Goal: Complete application form

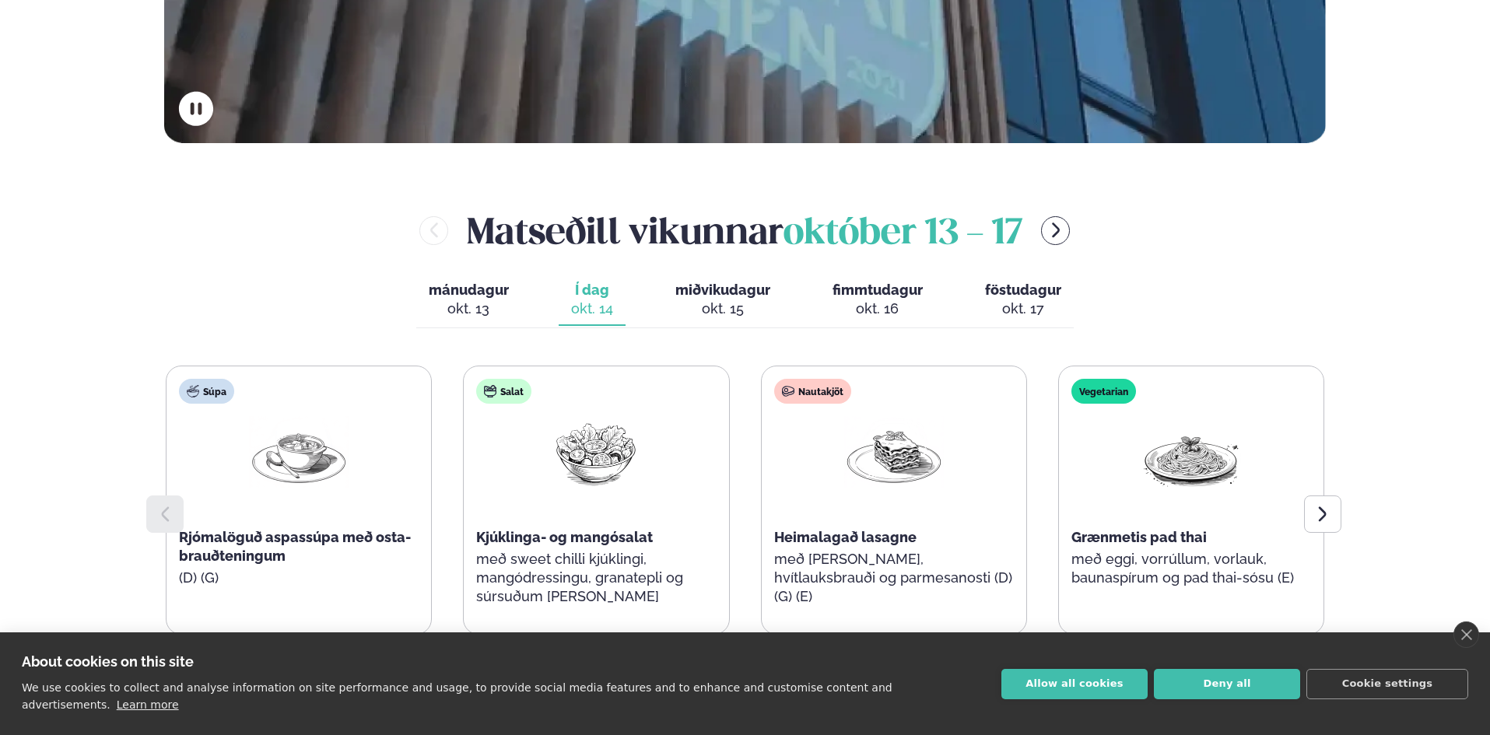
scroll to position [570, 0]
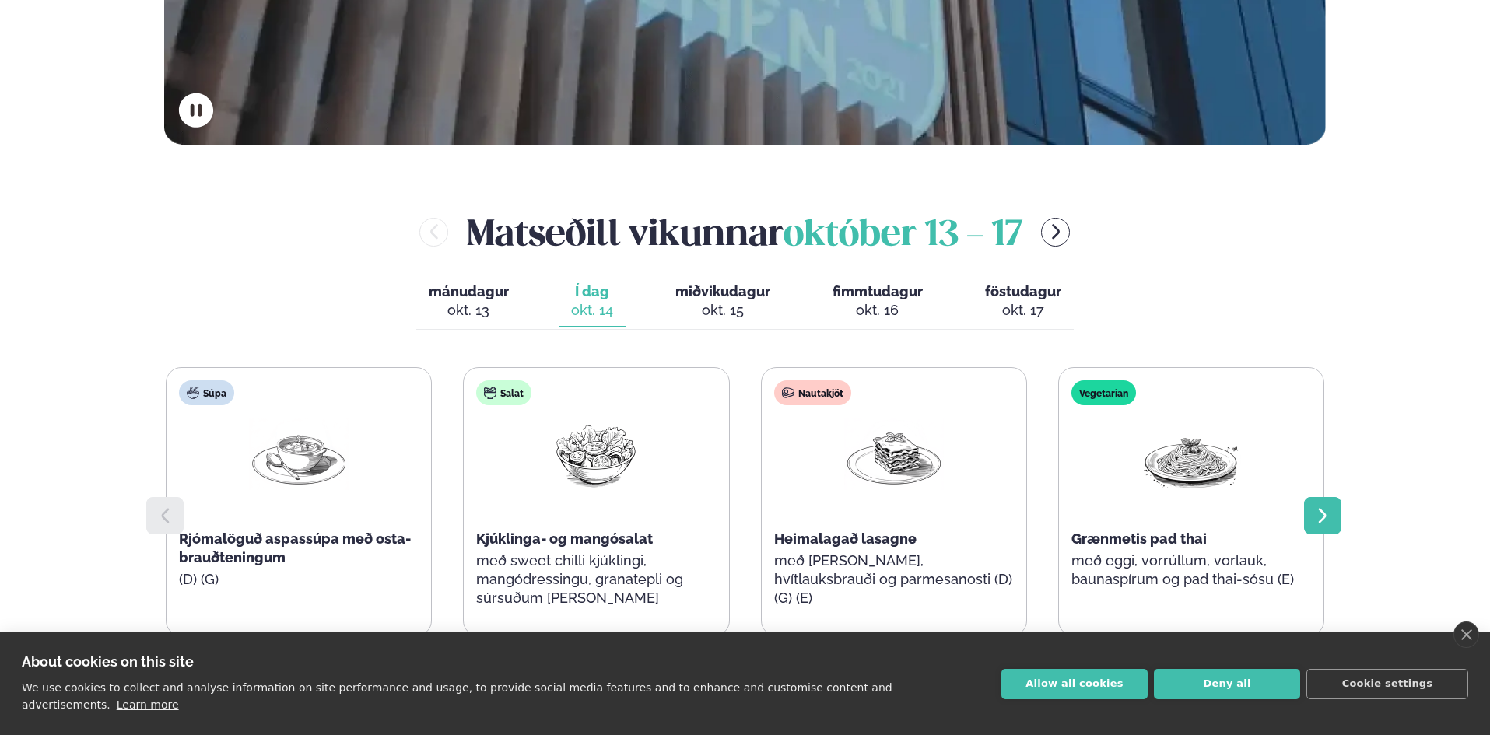
click at [1325, 517] on icon at bounding box center [1322, 515] width 8 height 15
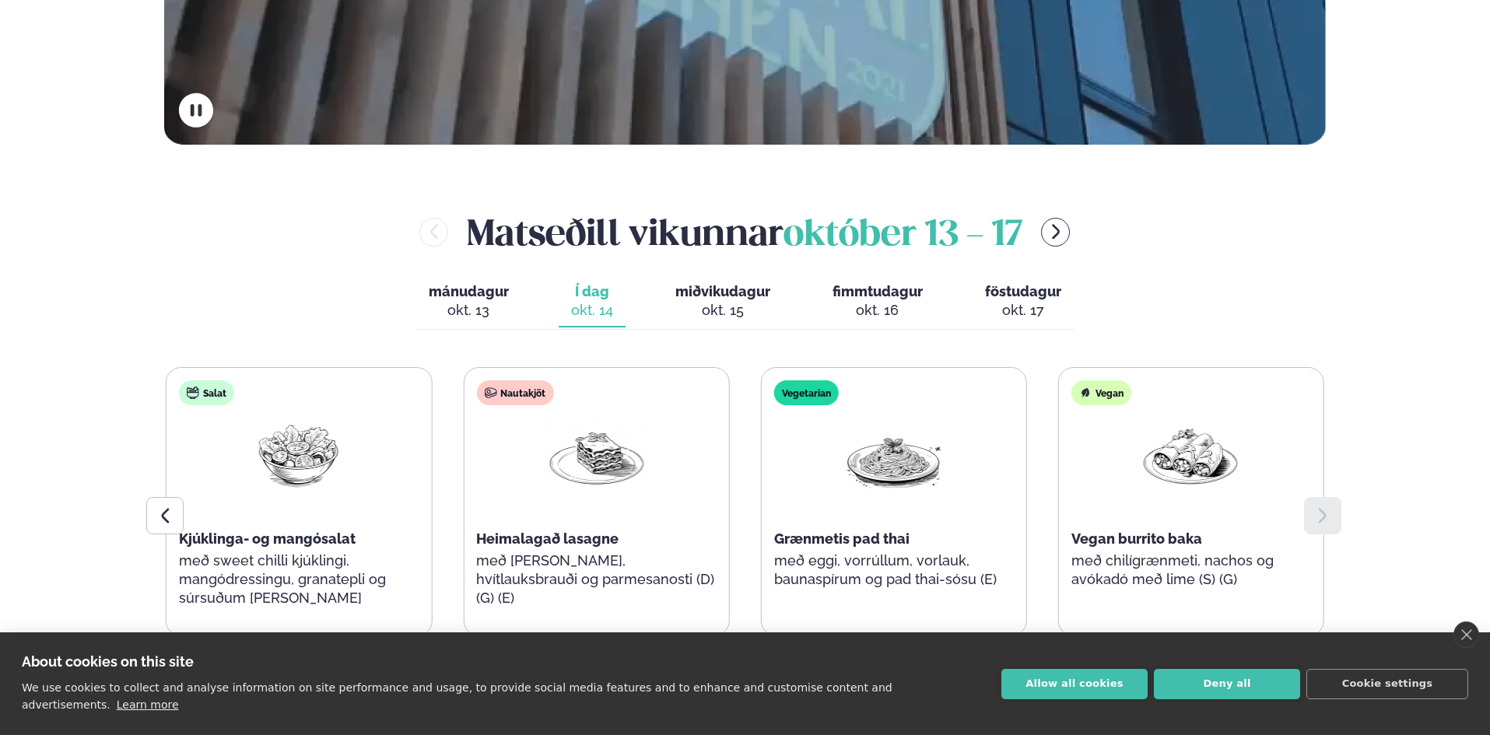
click at [1325, 517] on icon at bounding box center [1322, 515] width 8 height 15
click at [148, 521] on div at bounding box center [164, 515] width 37 height 37
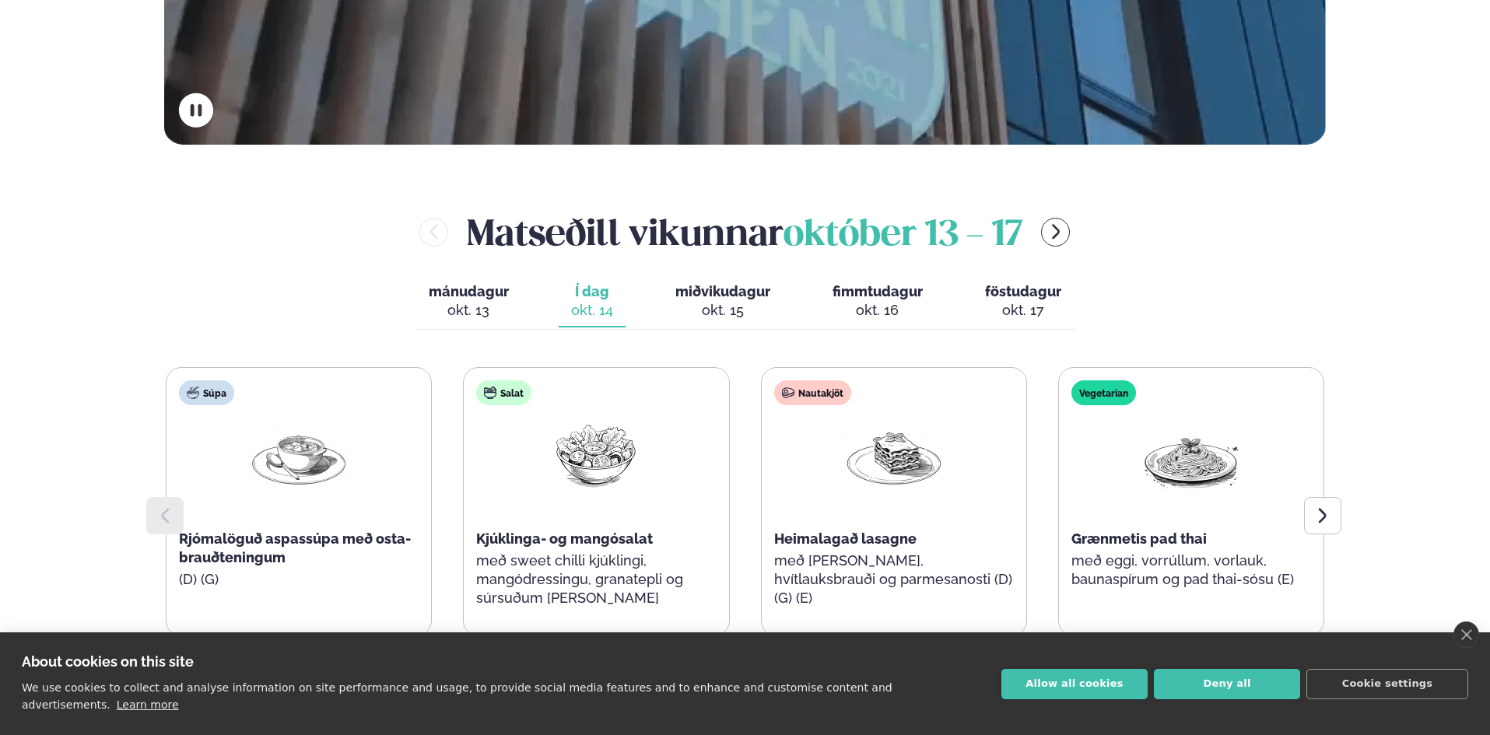
click at [160, 528] on div at bounding box center [164, 515] width 37 height 37
click at [1329, 515] on icon at bounding box center [1322, 516] width 19 height 19
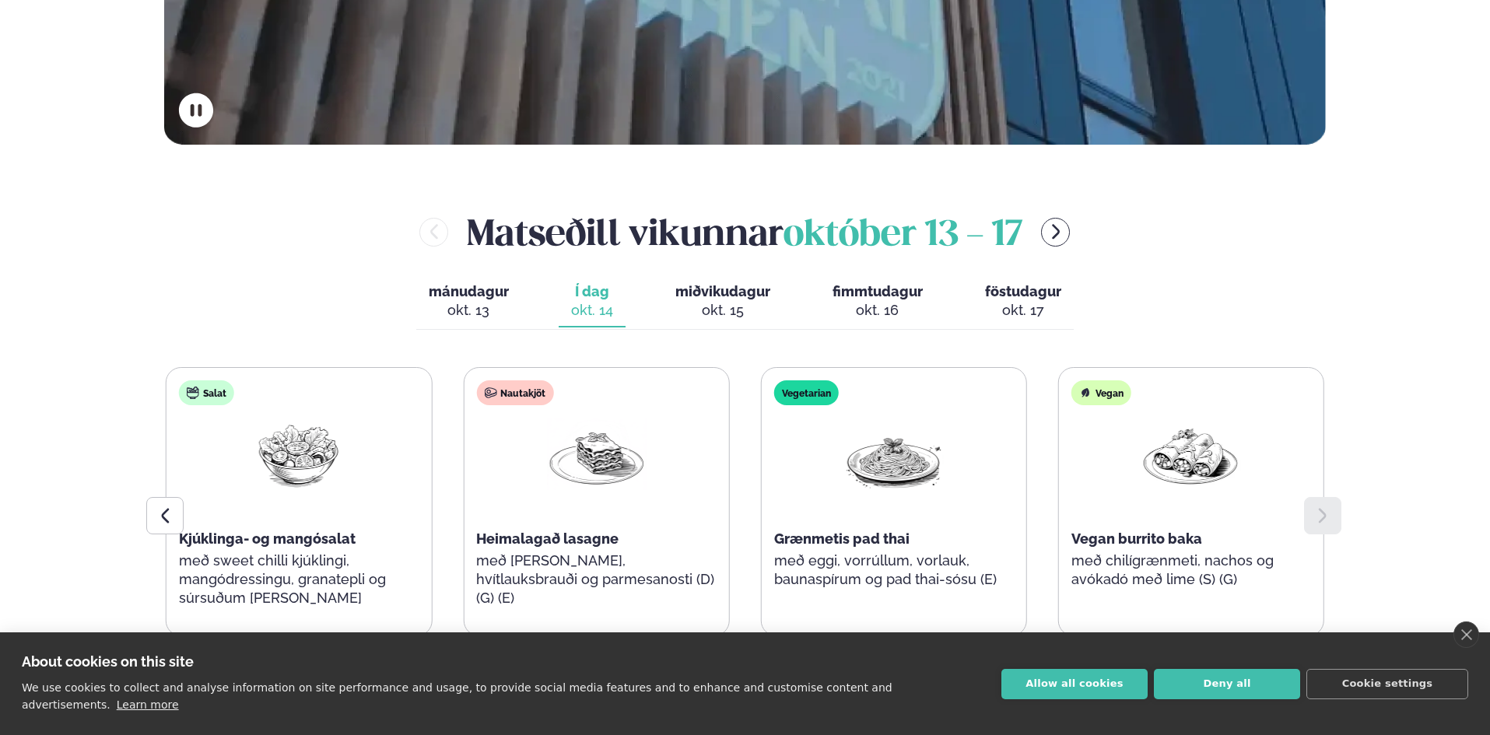
click at [1328, 515] on icon at bounding box center [1322, 516] width 19 height 19
click at [1058, 233] on icon "menu-btn-right" at bounding box center [1056, 232] width 19 height 19
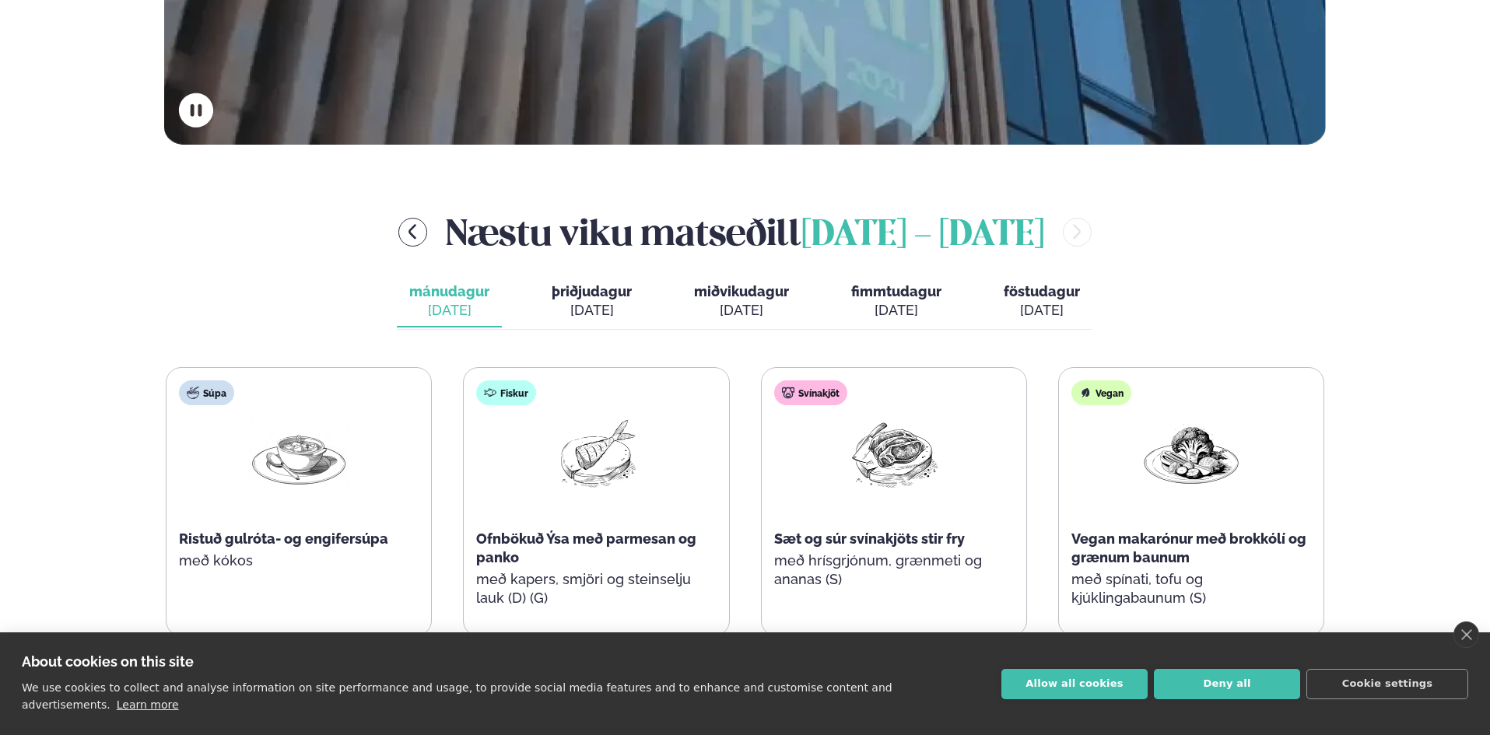
click at [404, 234] on icon "menu-btn-left" at bounding box center [412, 232] width 19 height 19
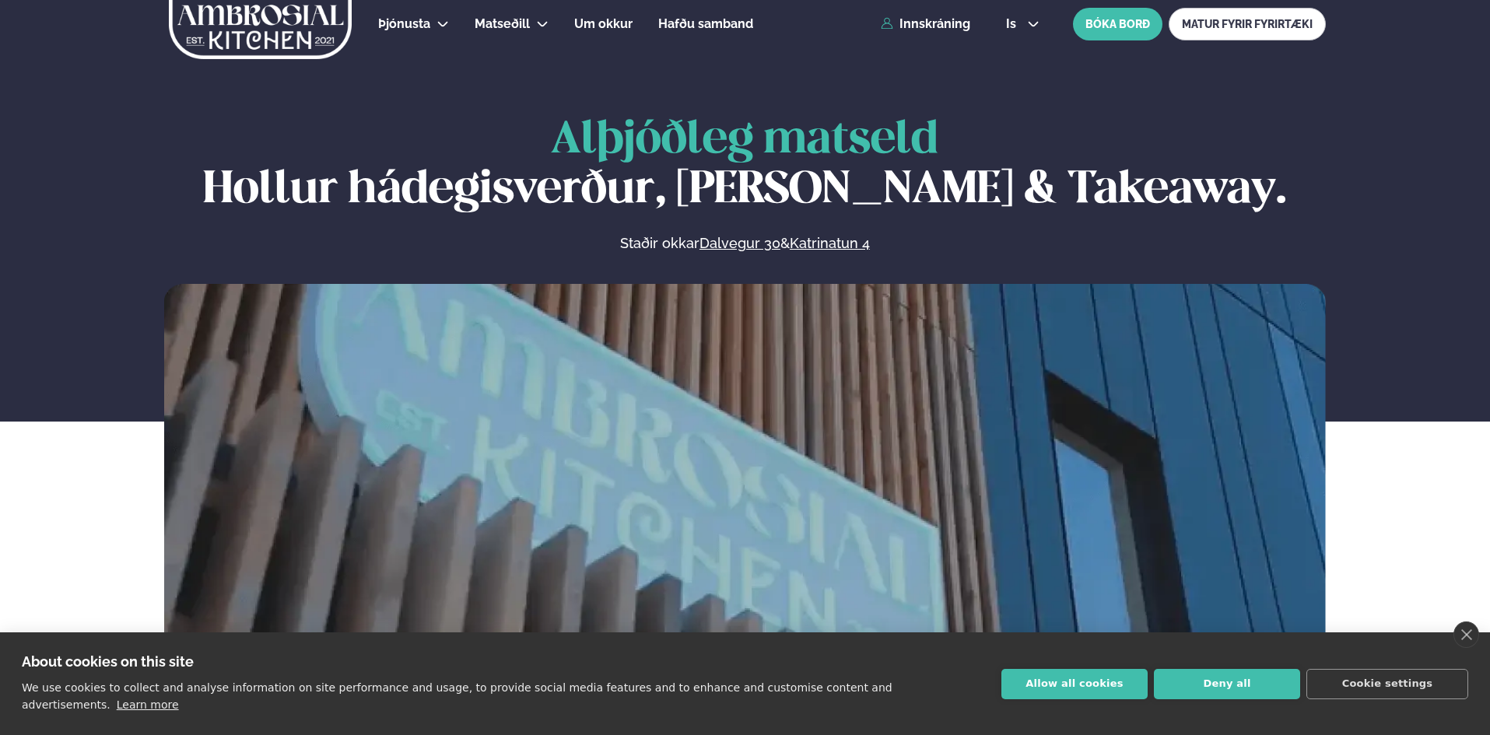
scroll to position [0, 0]
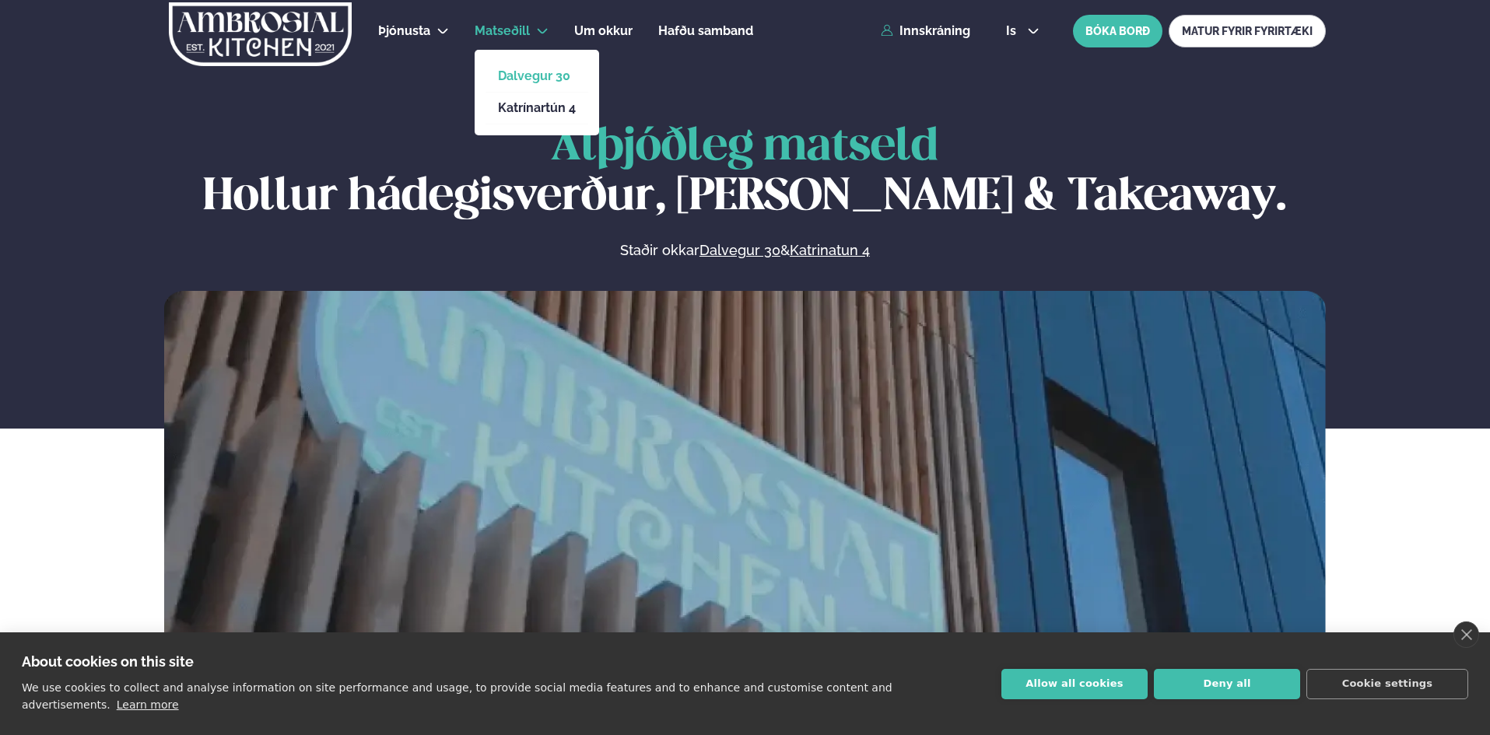
click at [530, 76] on link "Dalvegur 30" at bounding box center [537, 76] width 78 height 12
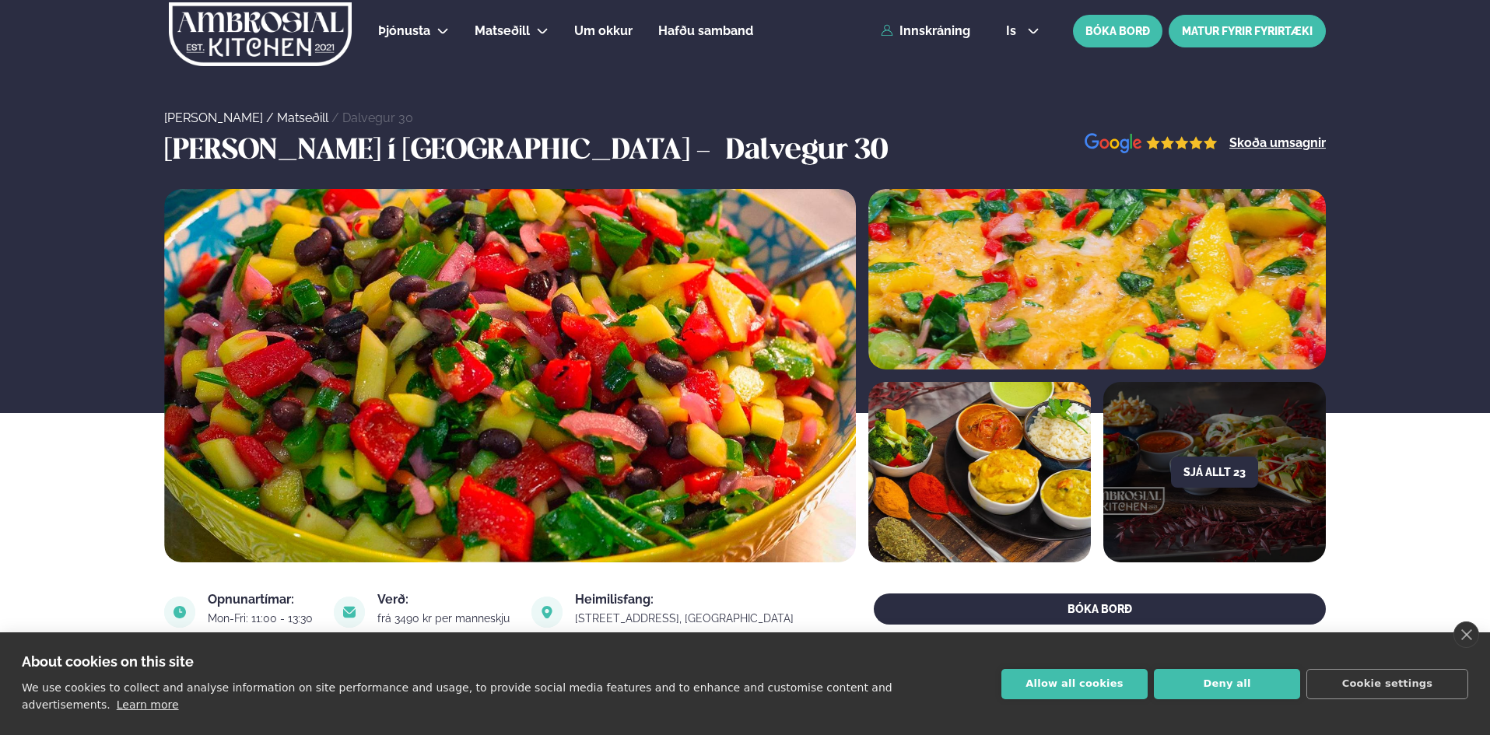
click at [1264, 36] on link "MATUR FYRIR FYRIRTÆKI" at bounding box center [1247, 31] width 157 height 33
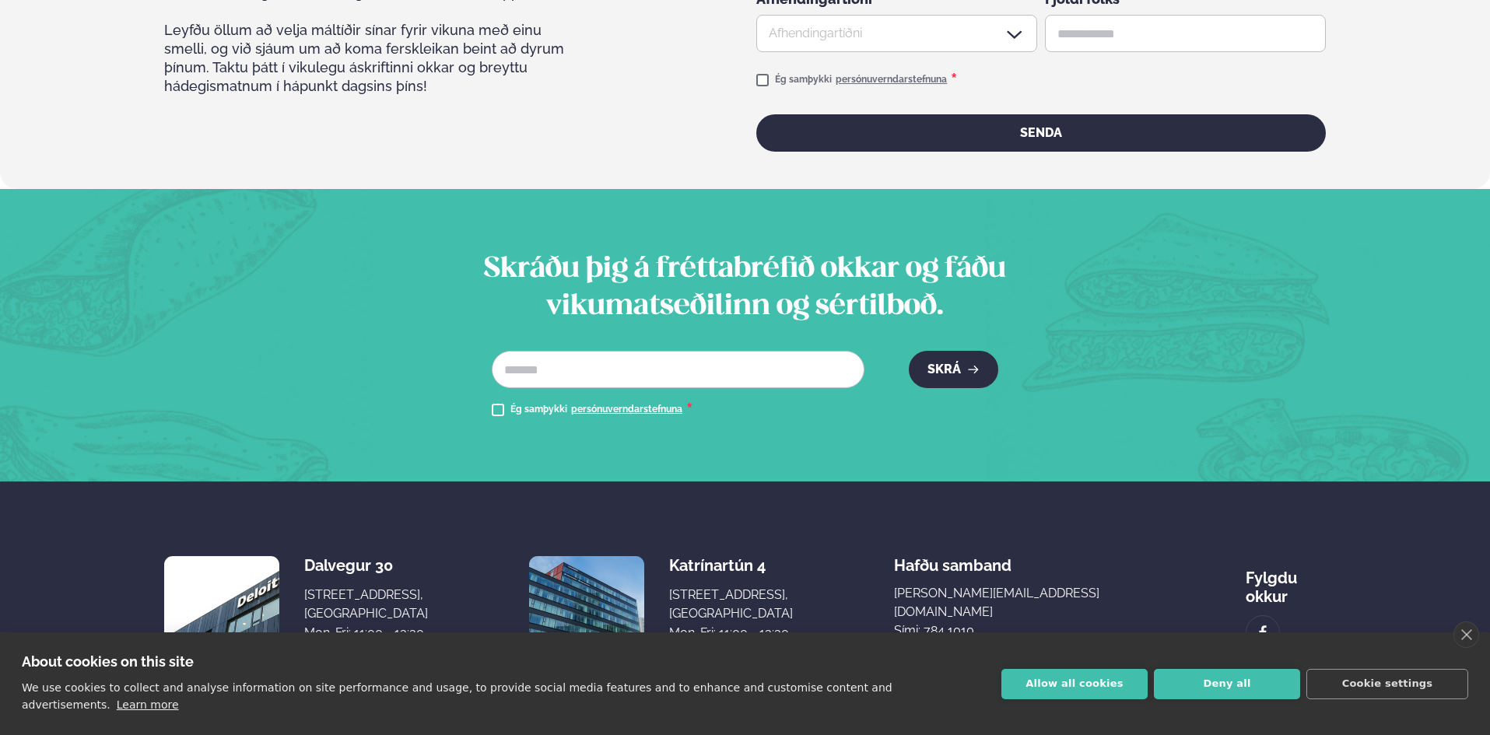
scroll to position [2817, 0]
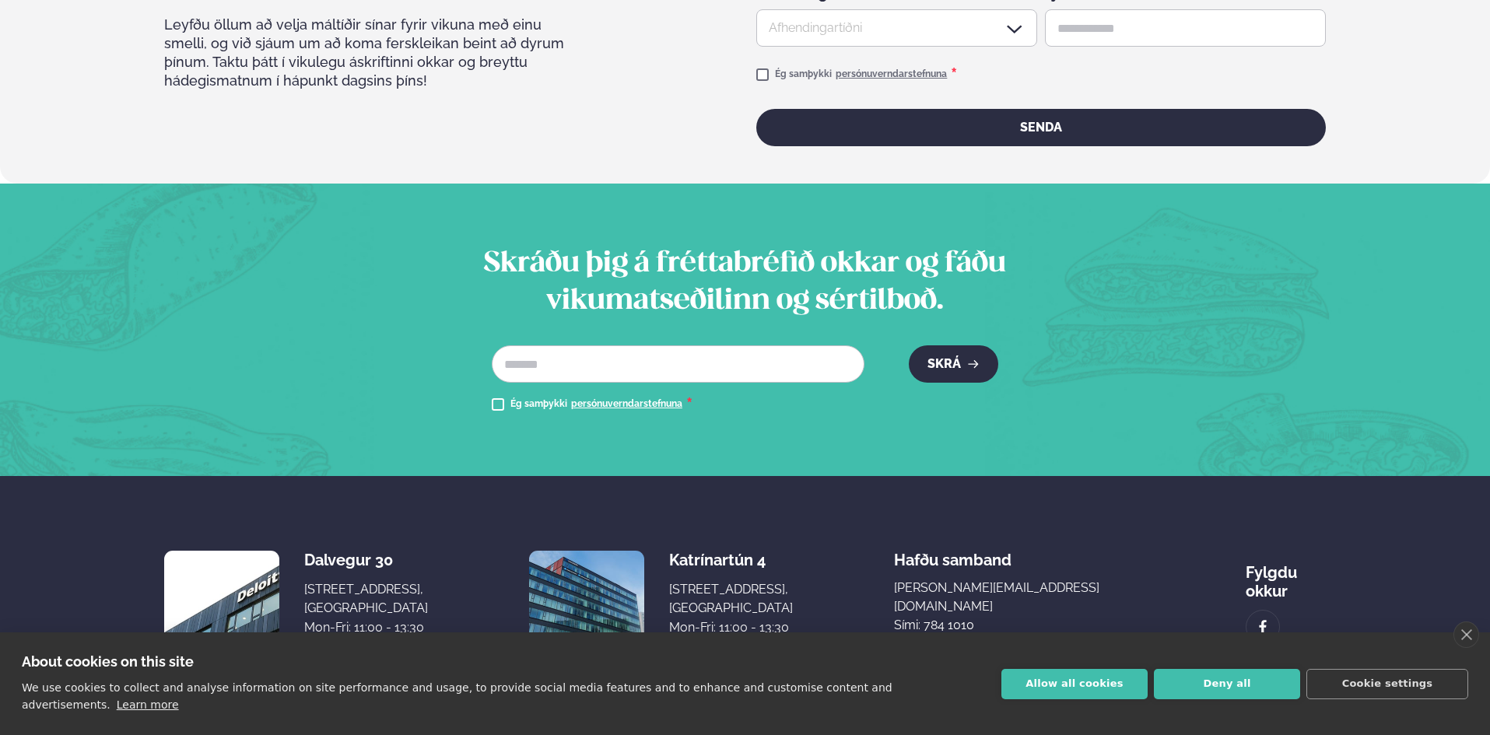
click at [356, 639] on link "Skoða staðsetningu" at bounding box center [363, 648] width 118 height 19
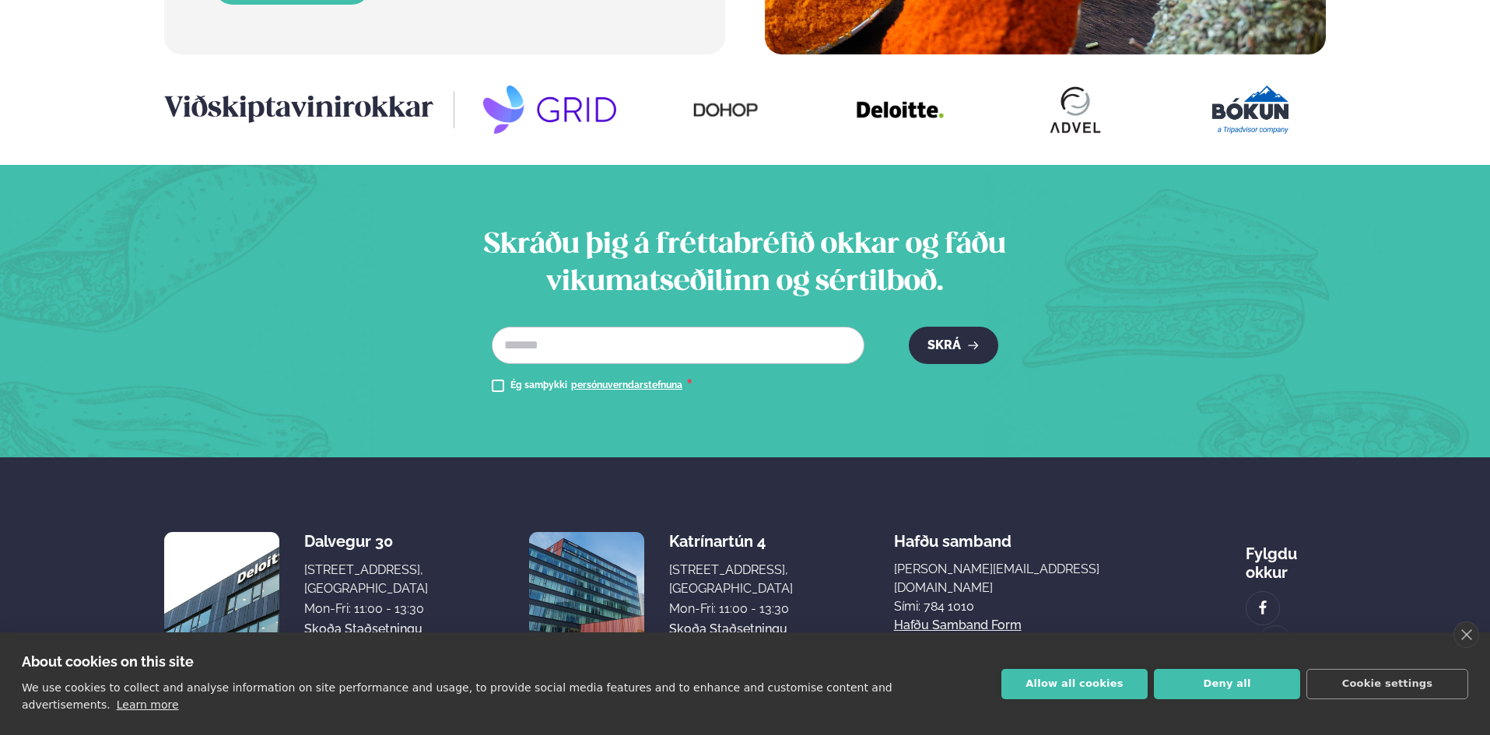
scroll to position [2079, 0]
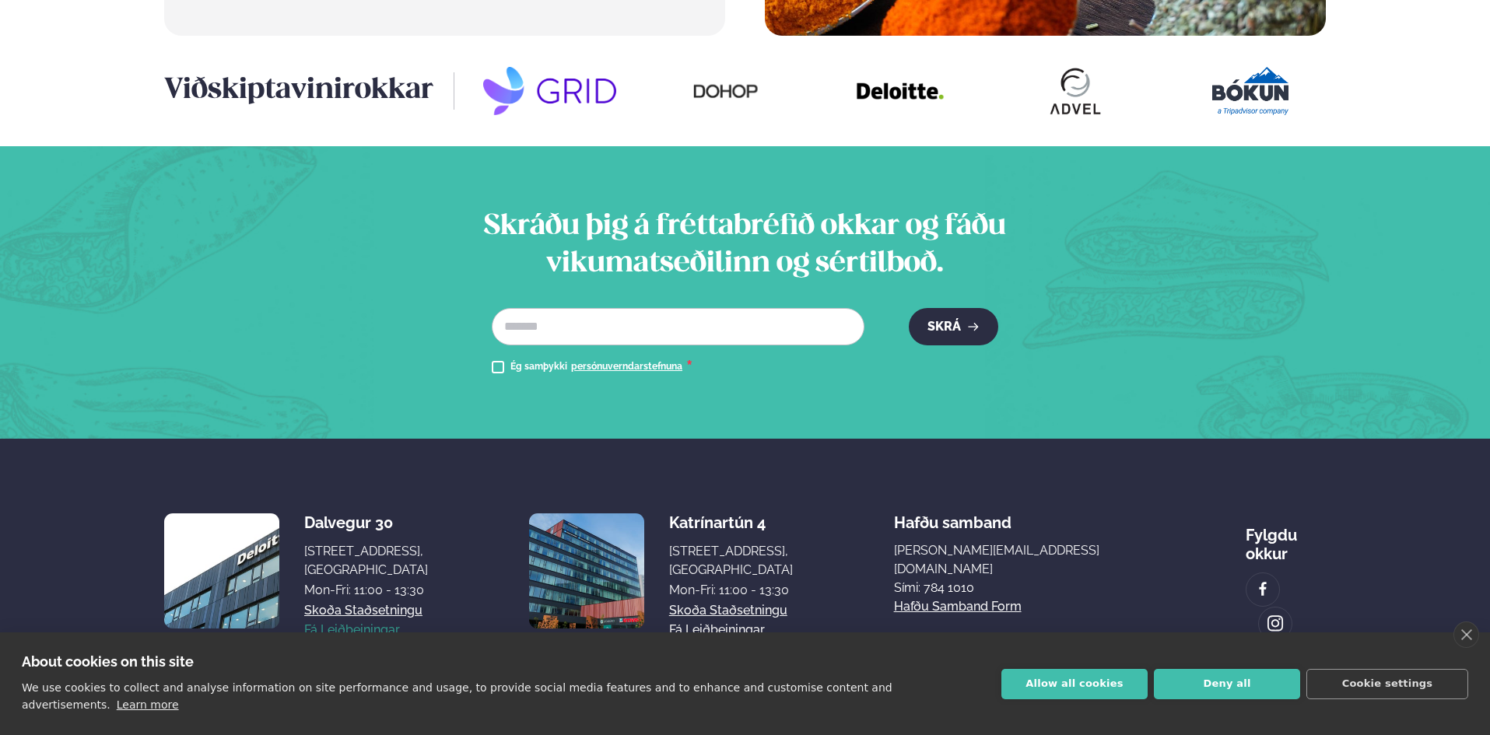
click at [355, 621] on link "Fá leiðbeiningar" at bounding box center [352, 630] width 96 height 19
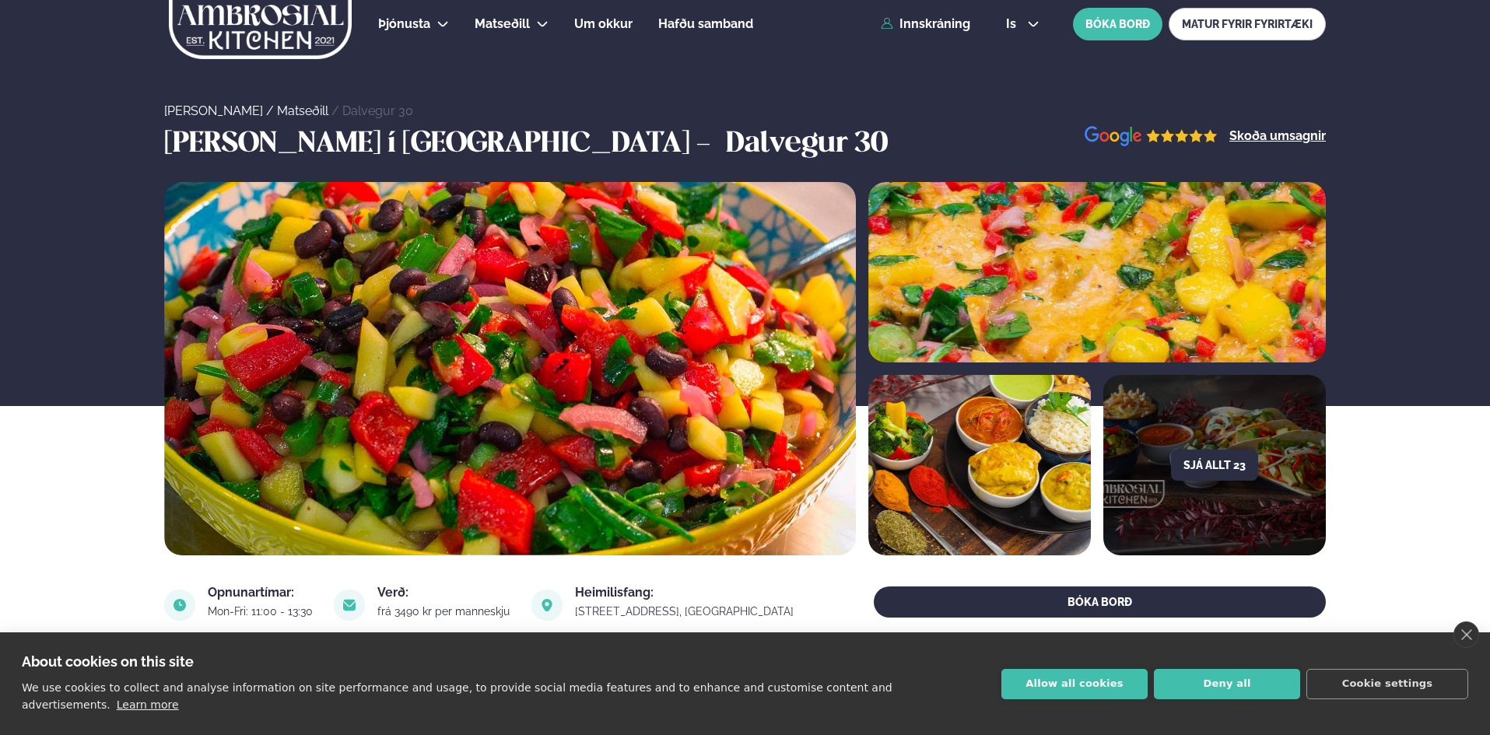
scroll to position [0, 0]
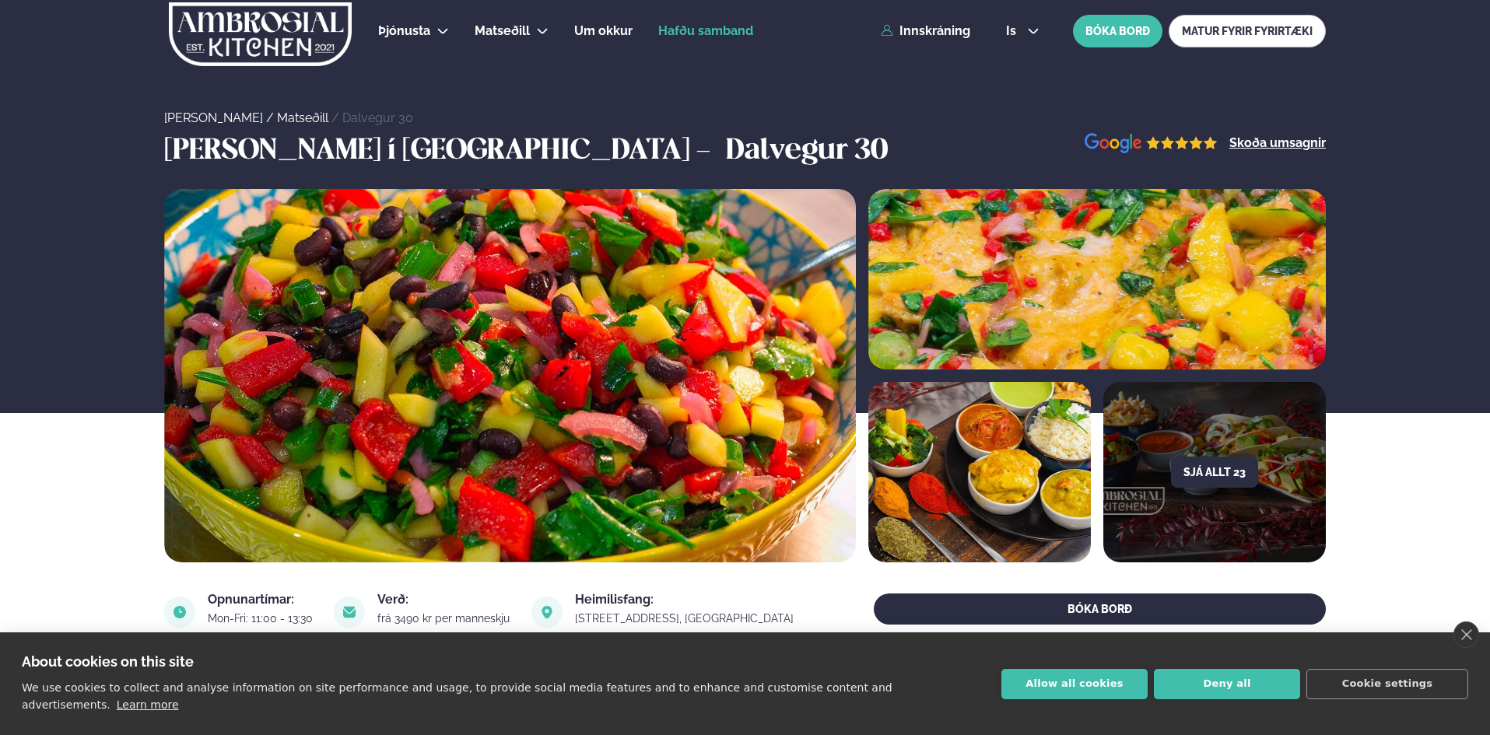
click at [735, 33] on span "Hafðu samband" at bounding box center [705, 30] width 95 height 15
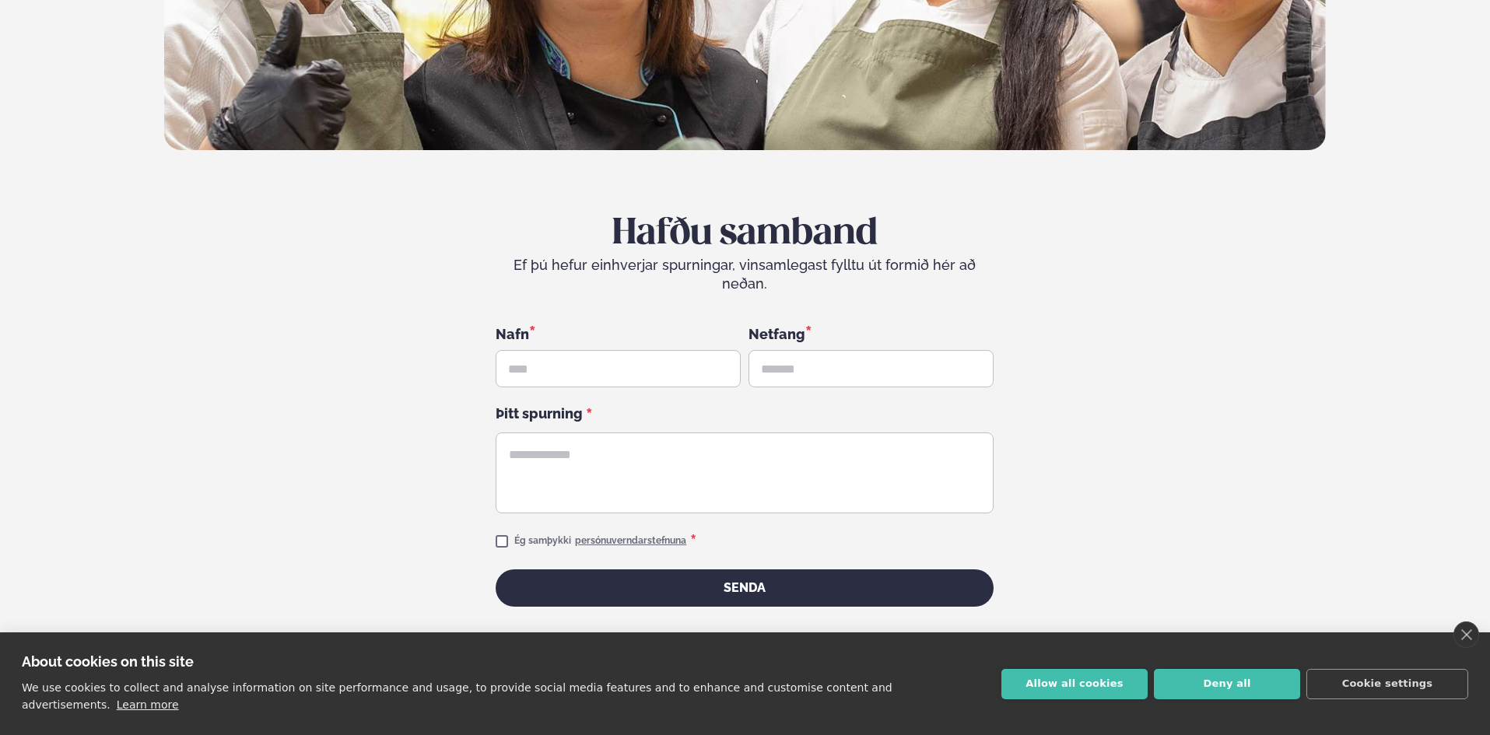
scroll to position [622, 0]
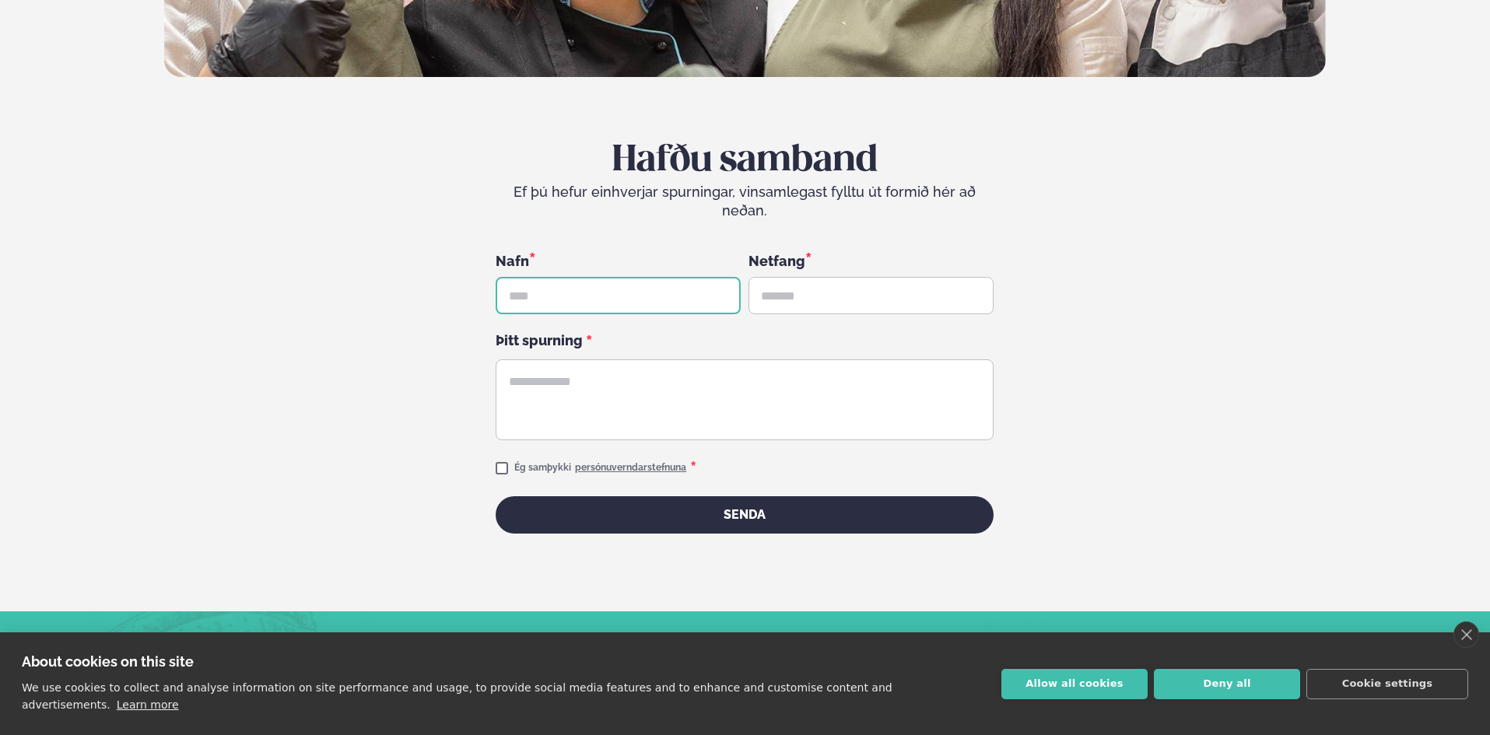
click at [605, 283] on input "text" at bounding box center [618, 295] width 245 height 37
click at [559, 278] on input "text" at bounding box center [618, 295] width 245 height 37
type input "*******"
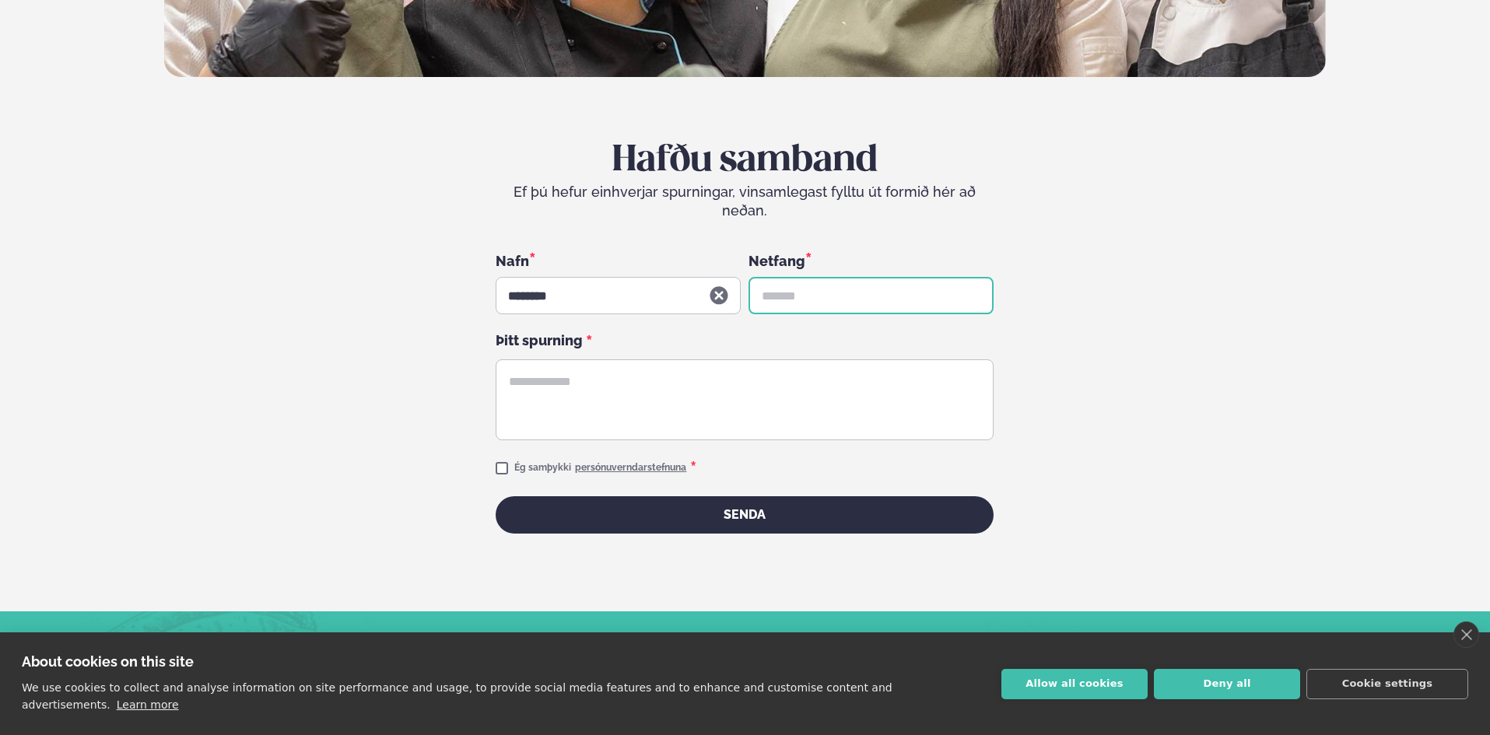
click at [888, 277] on input "text" at bounding box center [871, 295] width 245 height 37
type input "**********"
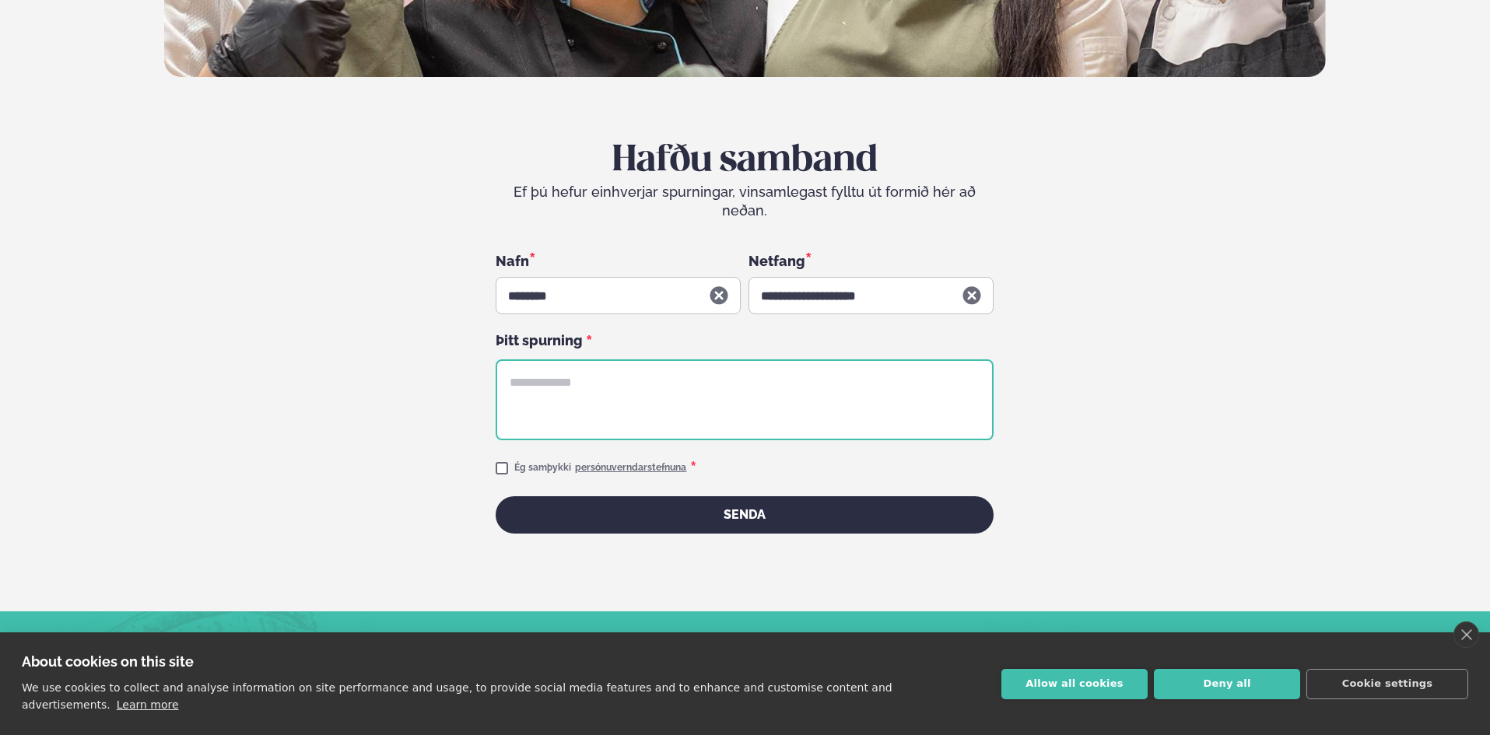
click at [563, 381] on textarea at bounding box center [745, 399] width 498 height 81
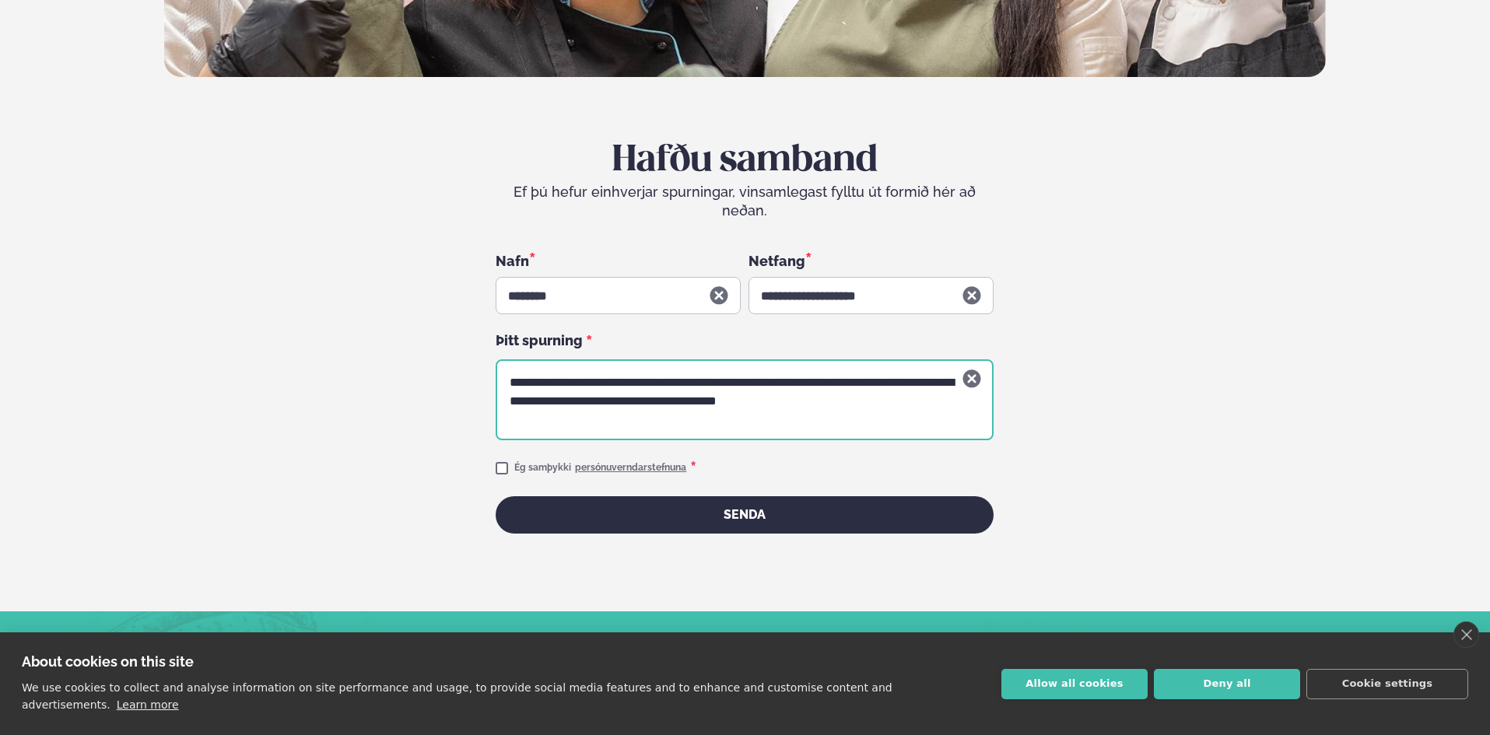
type textarea "**********"
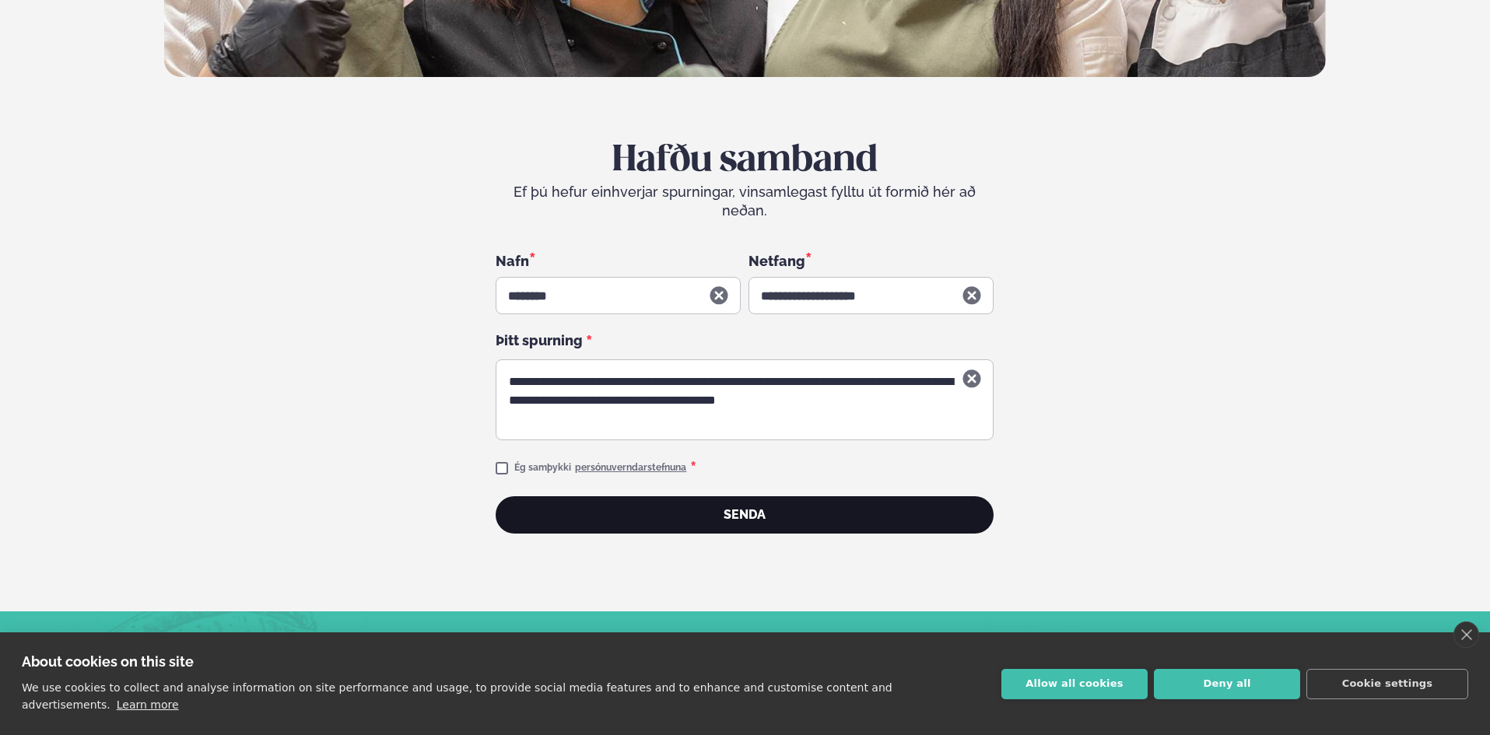
click at [668, 498] on button "Senda" at bounding box center [745, 514] width 498 height 37
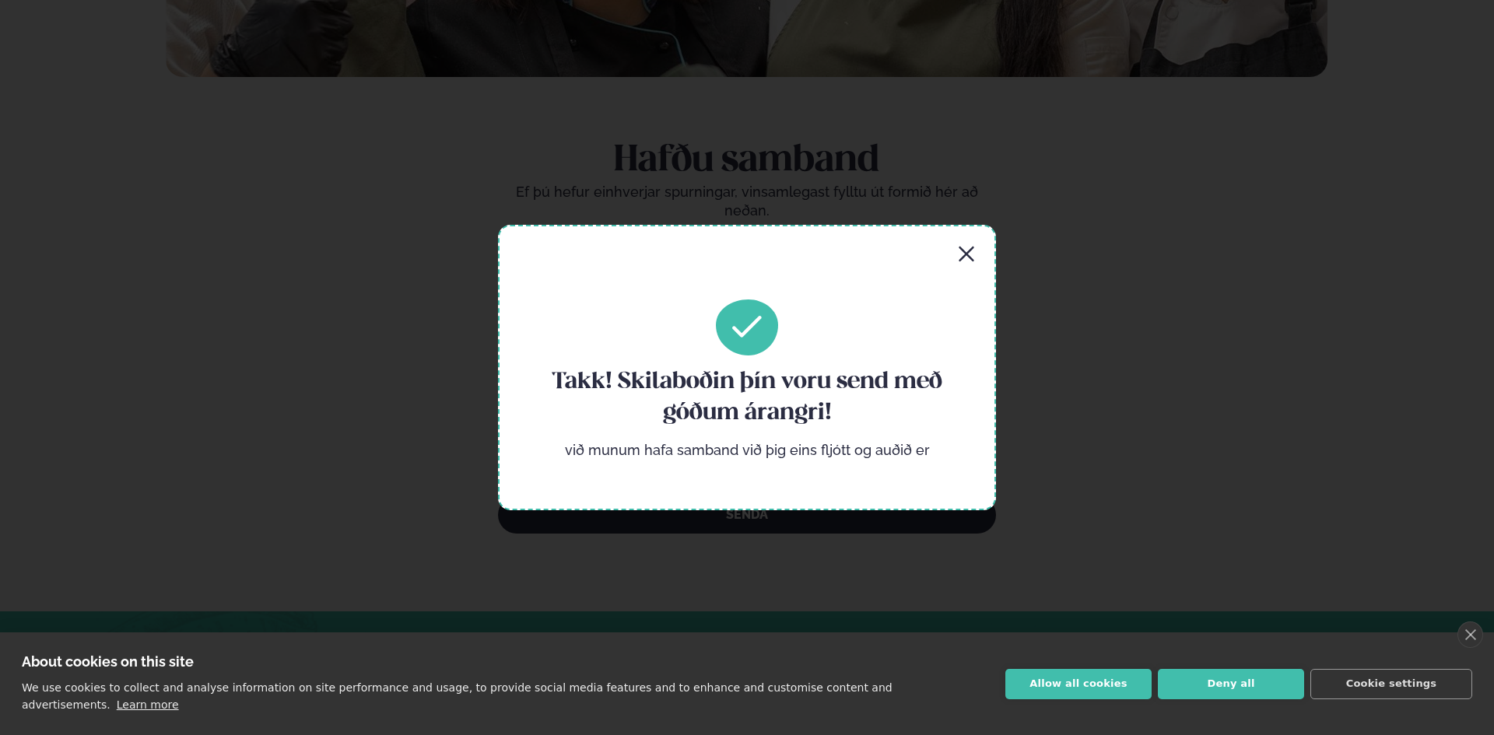
click at [973, 245] on icon "button" at bounding box center [966, 254] width 19 height 19
